Goal: Navigation & Orientation: Find specific page/section

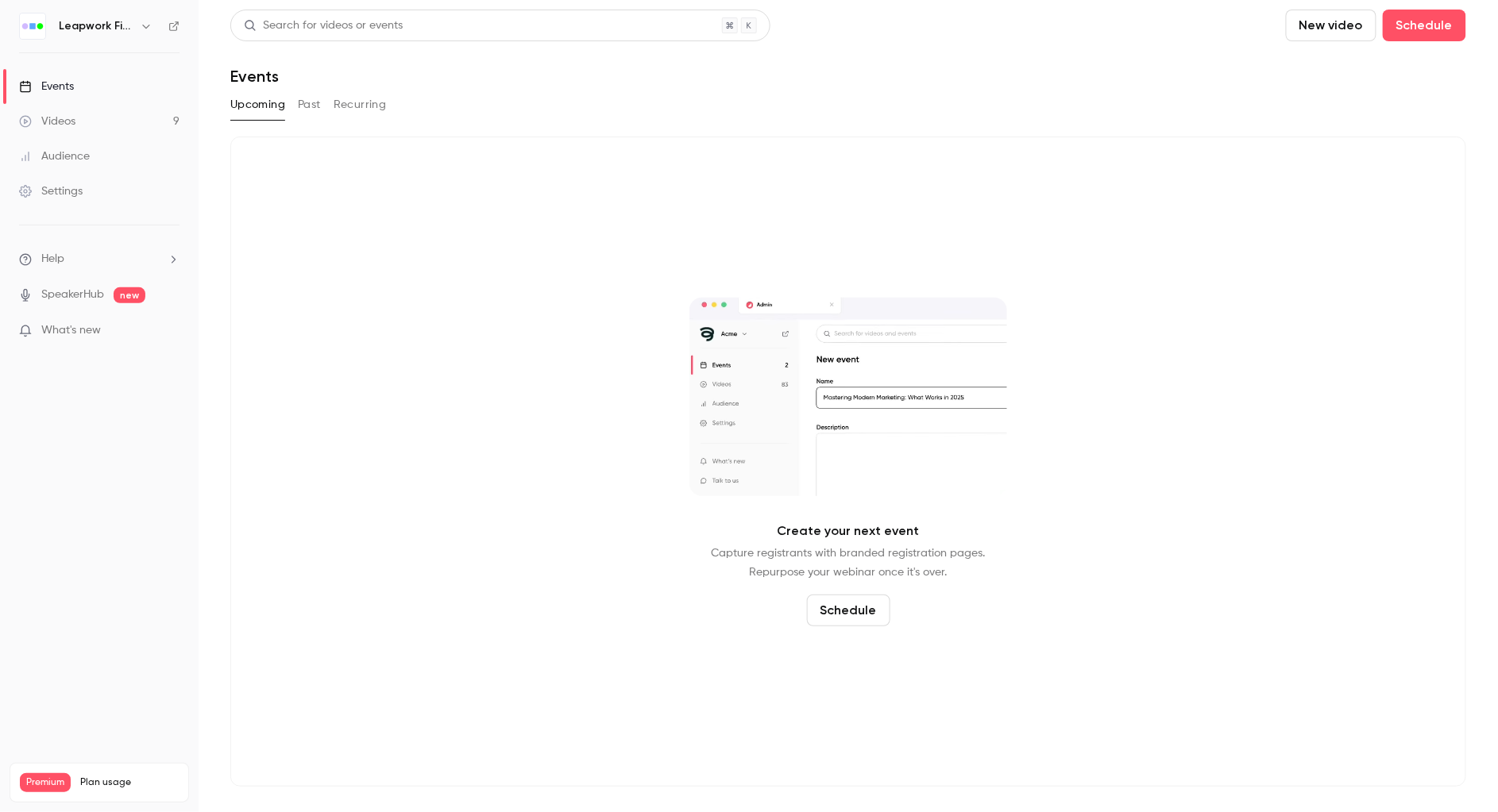
click at [149, 27] on icon "button" at bounding box center [145, 26] width 12 height 12
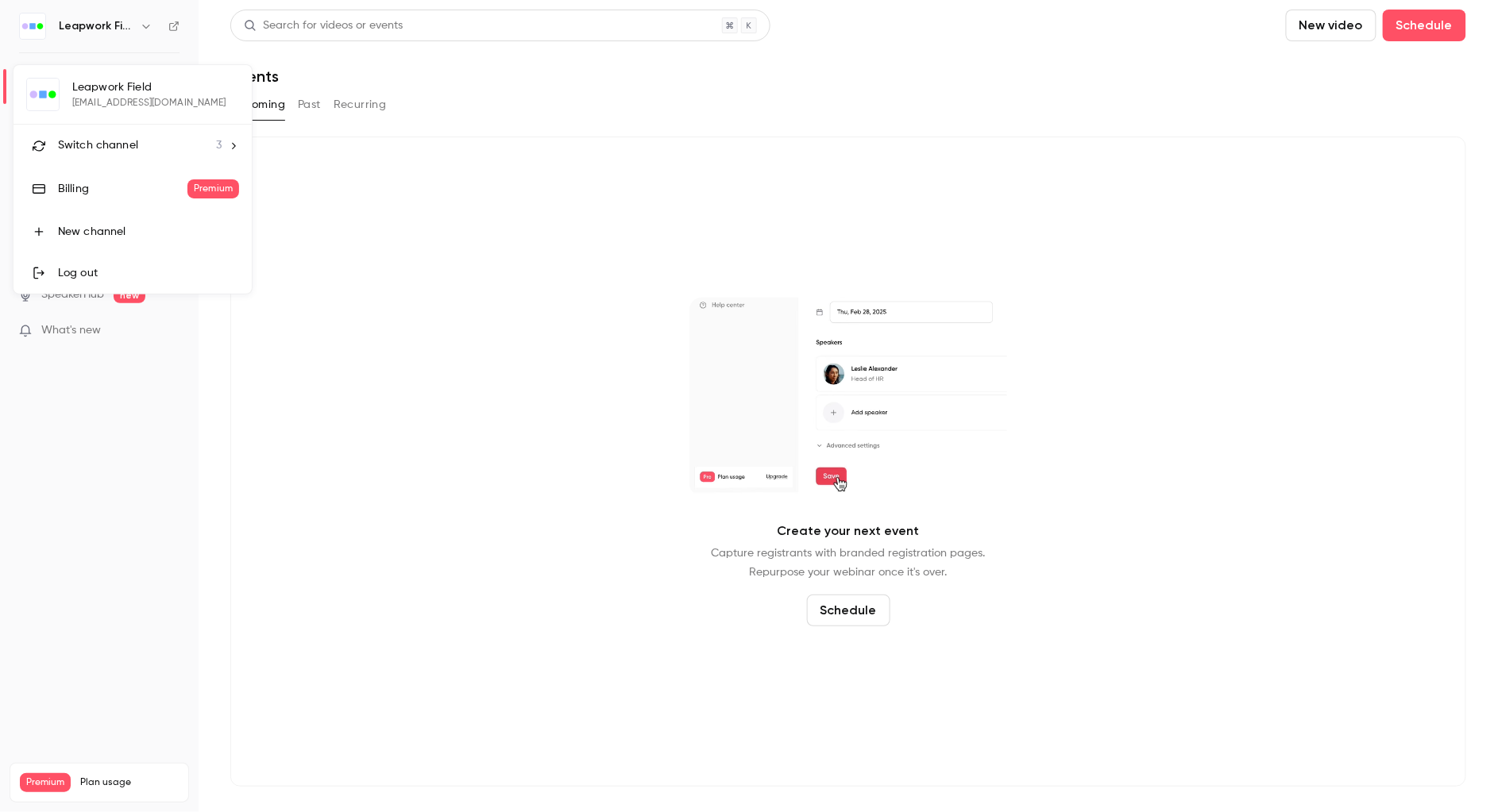
click at [132, 144] on span "Switch channel" at bounding box center [97, 145] width 80 height 17
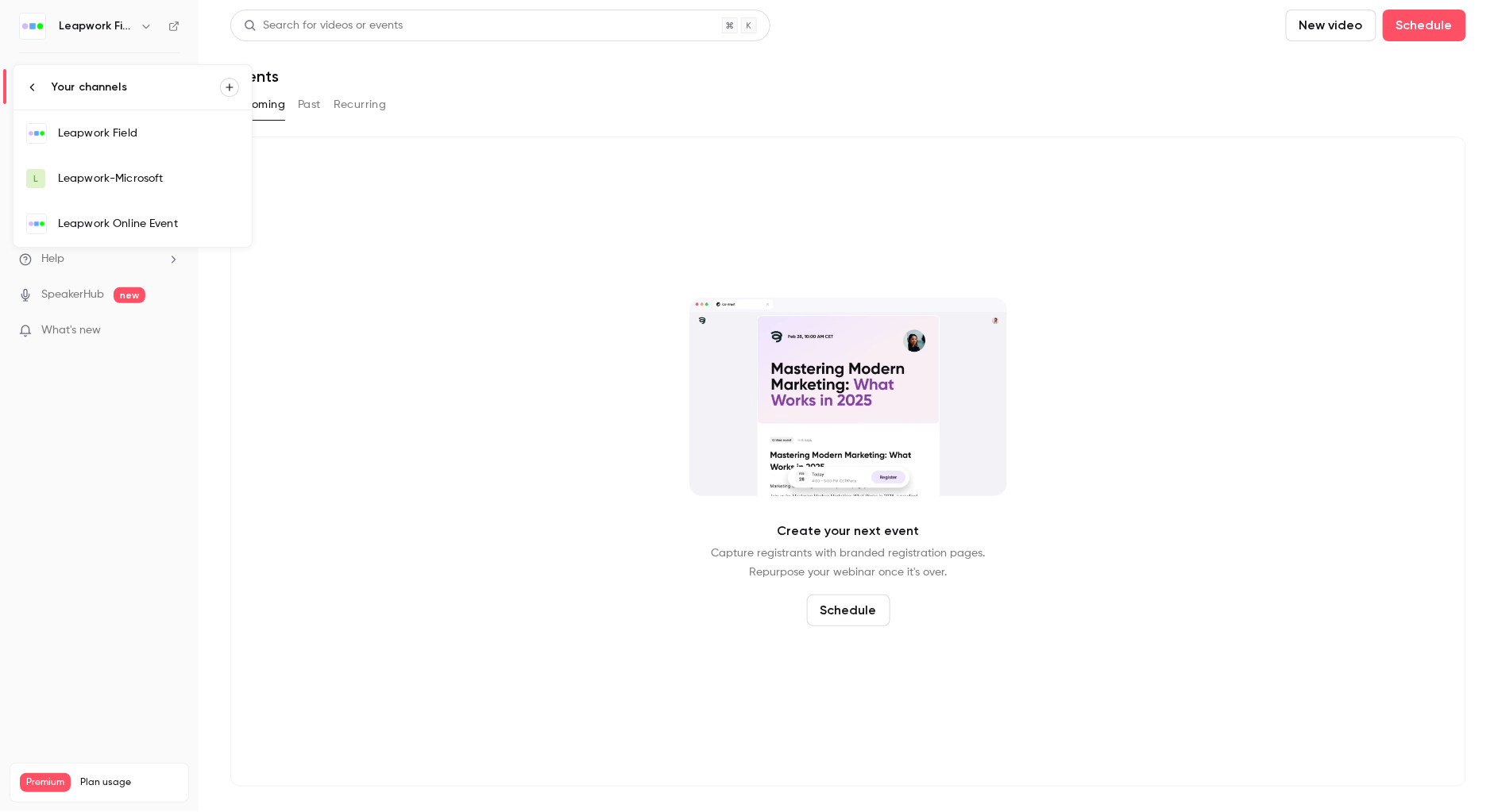
click at [128, 220] on div "Leapwork Online Event" at bounding box center [148, 224] width 181 height 16
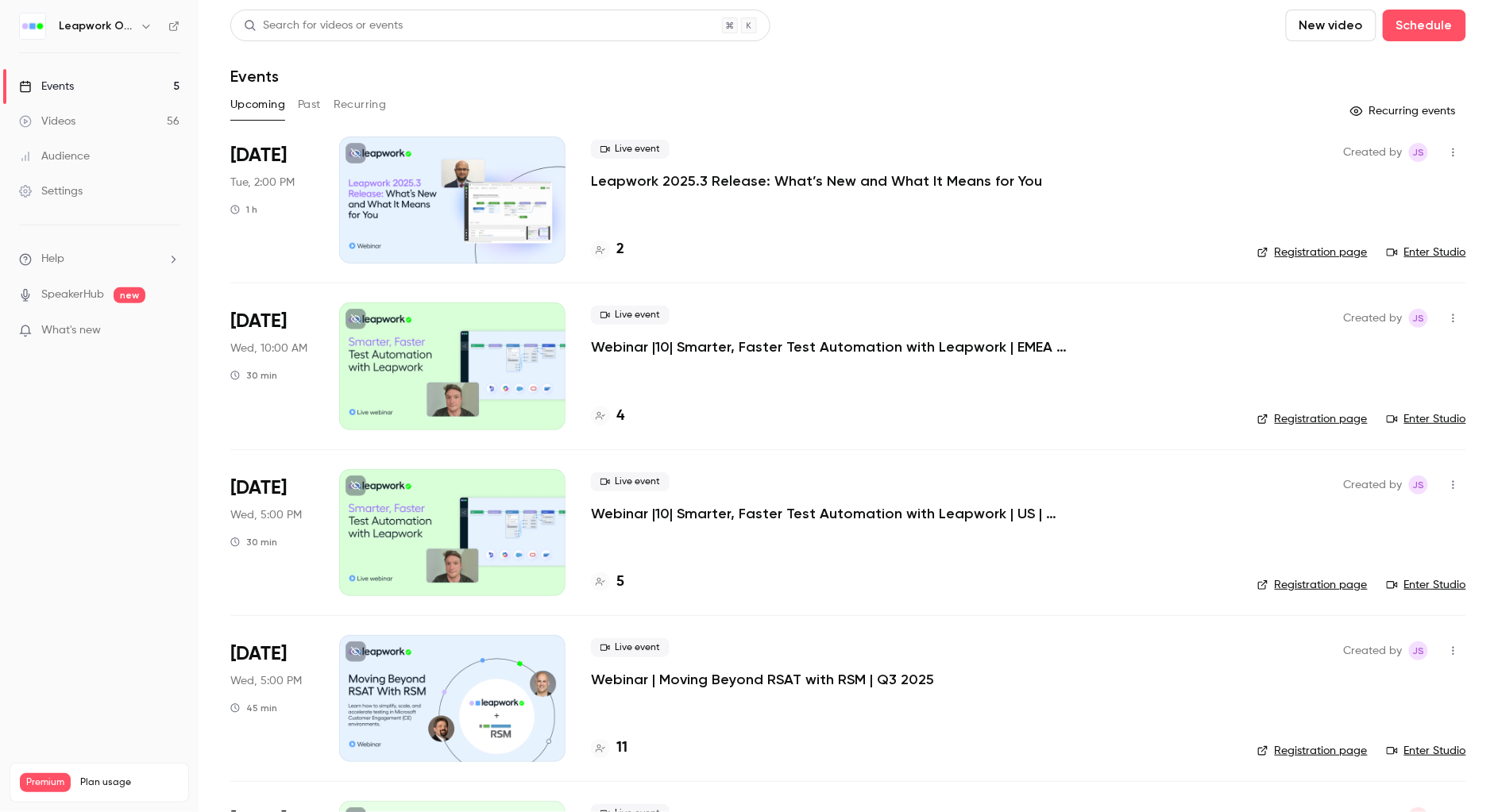
click at [307, 108] on button "Past" at bounding box center [310, 105] width 23 height 26
